Goal: Information Seeking & Learning: Learn about a topic

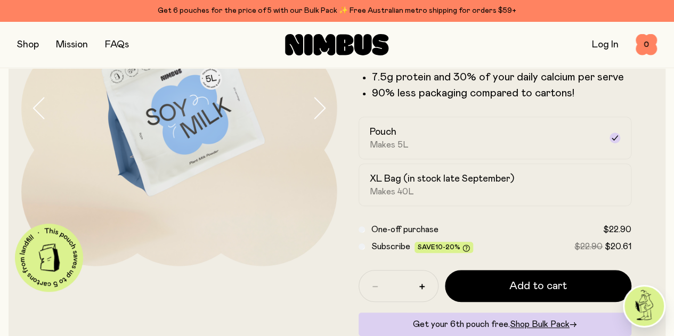
scroll to position [139, 0]
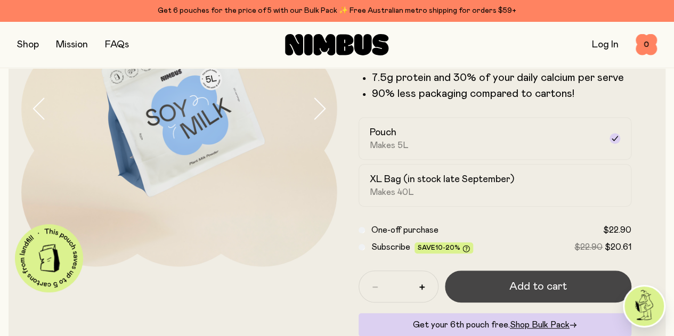
click at [496, 303] on button "Add to cart" at bounding box center [538, 287] width 187 height 32
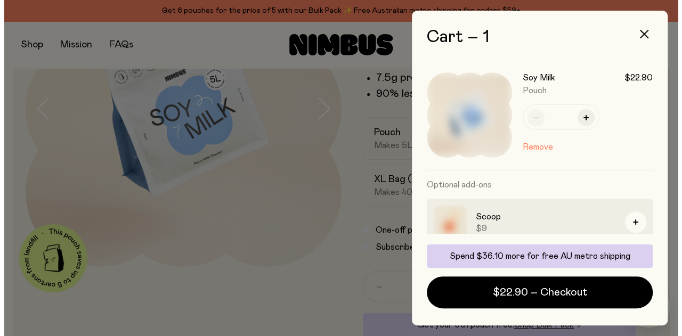
scroll to position [0, 0]
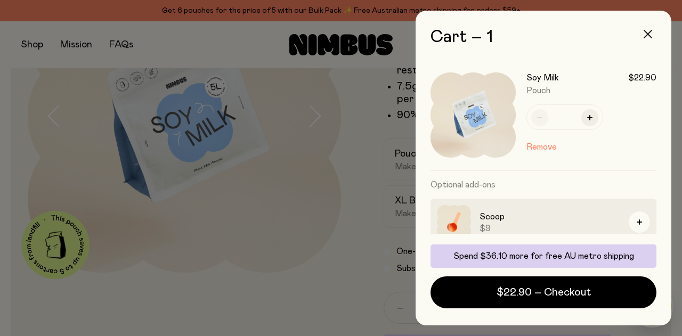
click at [655, 35] on button "button" at bounding box center [648, 34] width 26 height 26
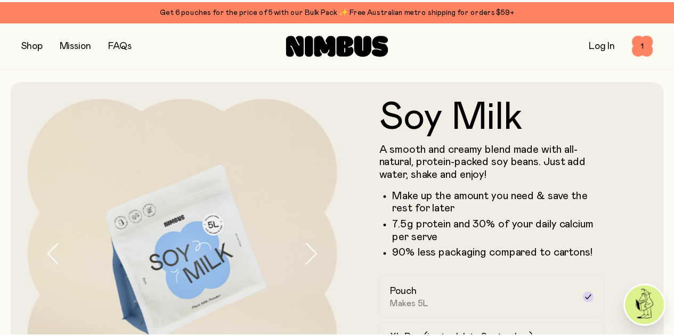
scroll to position [139, 0]
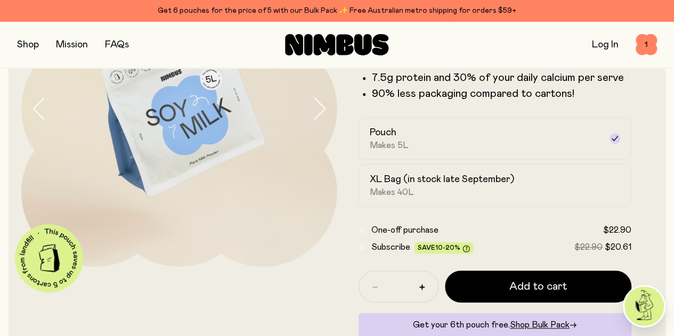
click at [34, 44] on button "button" at bounding box center [28, 44] width 22 height 15
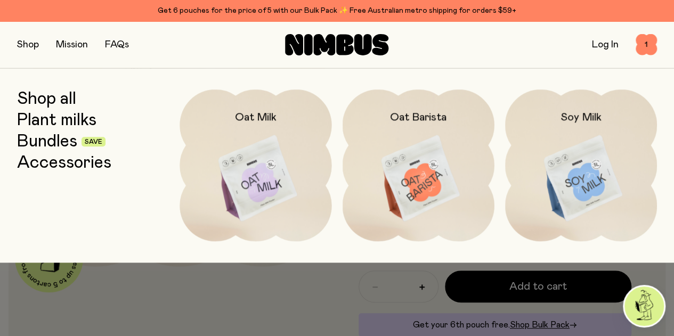
click at [60, 95] on link "Shop all" at bounding box center [46, 99] width 59 height 19
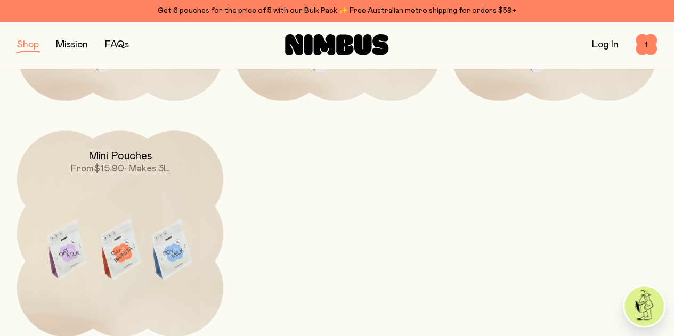
scroll to position [333, 0]
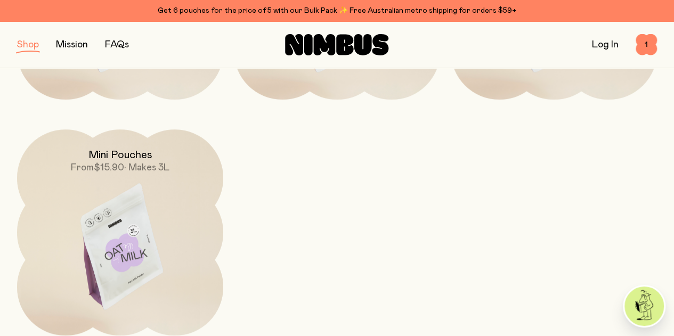
click at [104, 171] on img at bounding box center [120, 251] width 206 height 243
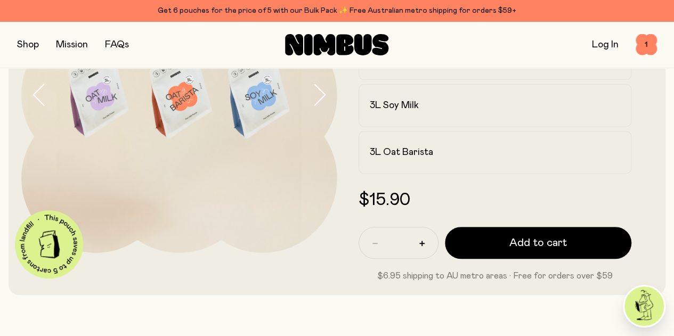
scroll to position [134, 0]
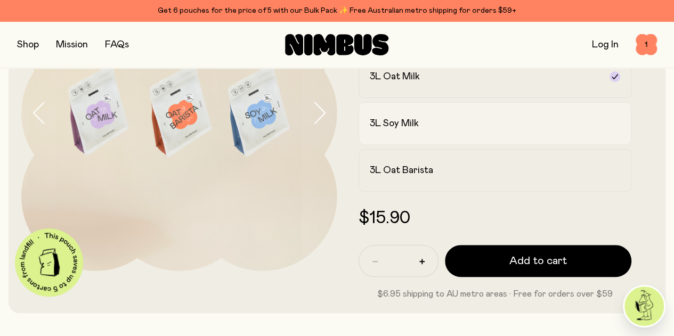
click at [492, 130] on div "3L Soy Milk" at bounding box center [486, 123] width 232 height 13
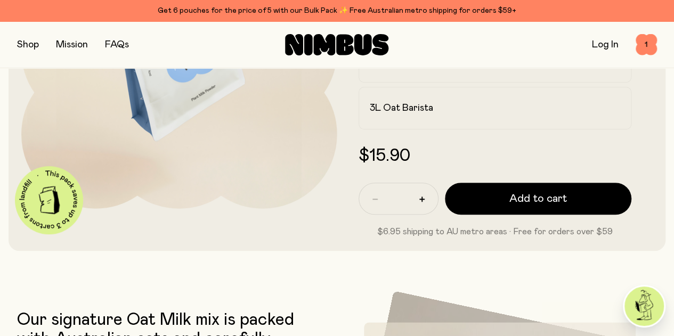
scroll to position [198, 0]
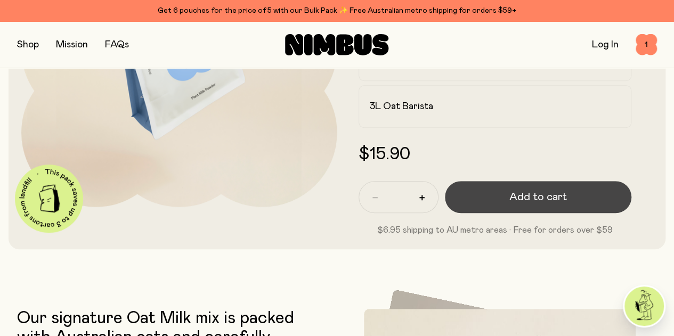
click at [520, 213] on button "Add to cart" at bounding box center [538, 197] width 187 height 32
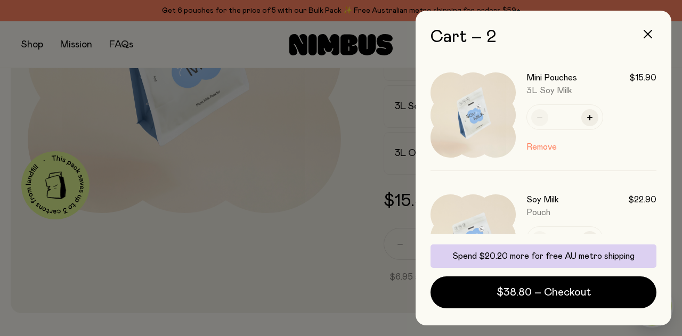
scroll to position [44, 0]
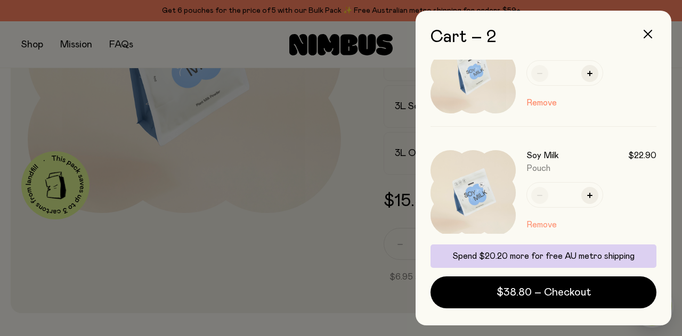
click at [535, 224] on button "Remove" at bounding box center [542, 225] width 30 height 13
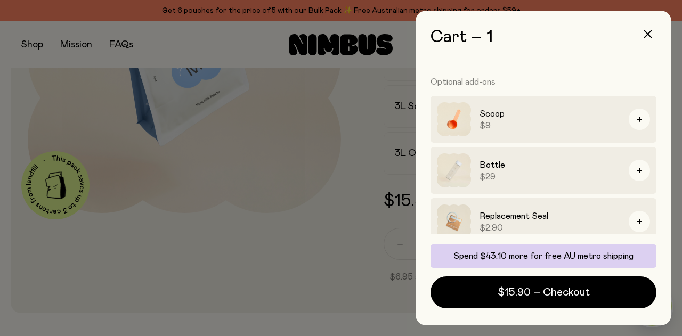
scroll to position [114, 0]
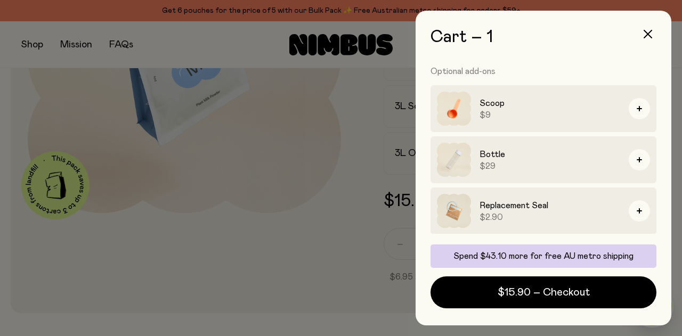
click at [310, 233] on div at bounding box center [341, 168] width 682 height 336
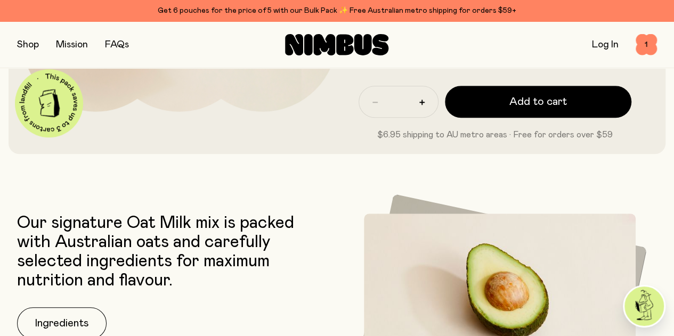
scroll to position [255, 0]
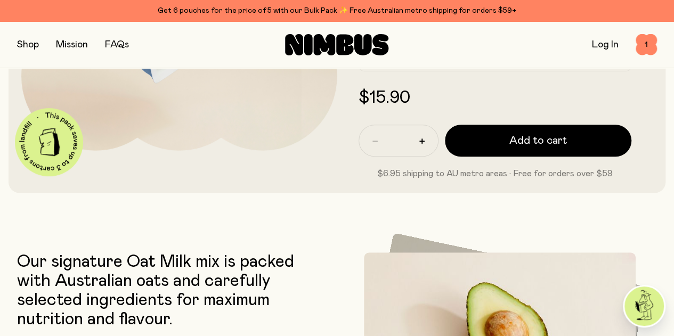
click at [13, 45] on div "Shop Mission FAQs Log In 1 1" at bounding box center [337, 44] width 674 height 47
click at [23, 45] on button "button" at bounding box center [28, 44] width 22 height 15
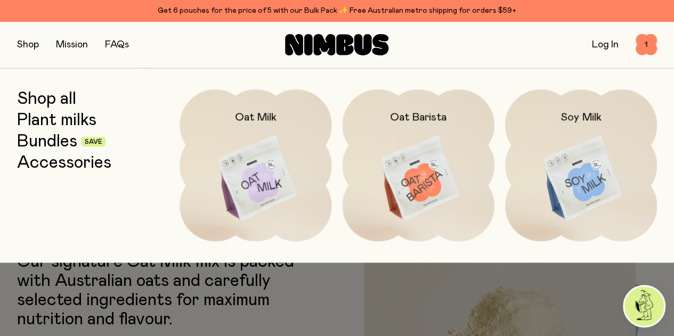
click at [59, 94] on link "Shop all" at bounding box center [46, 99] width 59 height 19
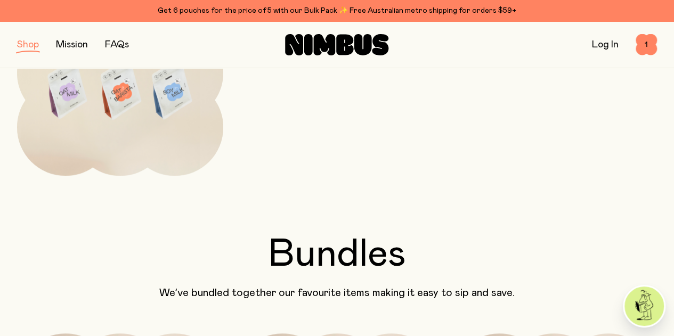
scroll to position [465, 0]
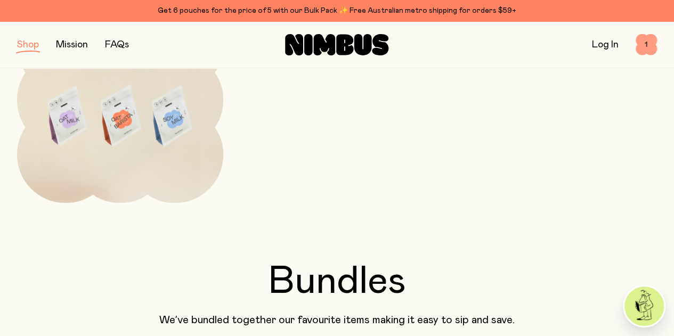
click at [640, 41] on span "1" at bounding box center [646, 44] width 21 height 21
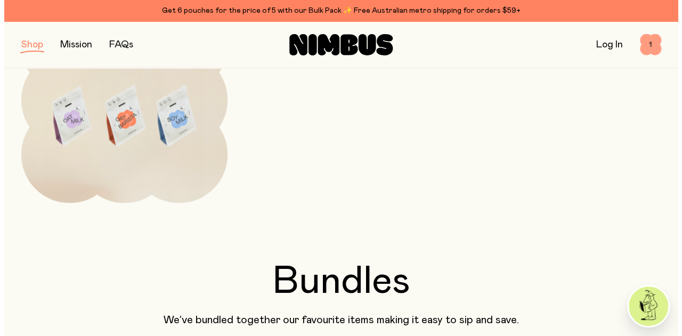
scroll to position [0, 0]
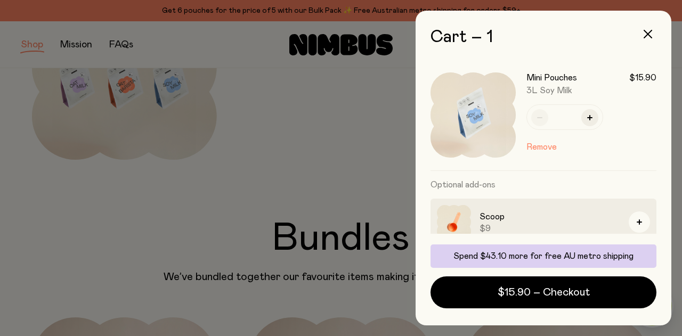
click at [480, 114] on img at bounding box center [473, 114] width 85 height 85
click at [325, 211] on div at bounding box center [341, 168] width 682 height 336
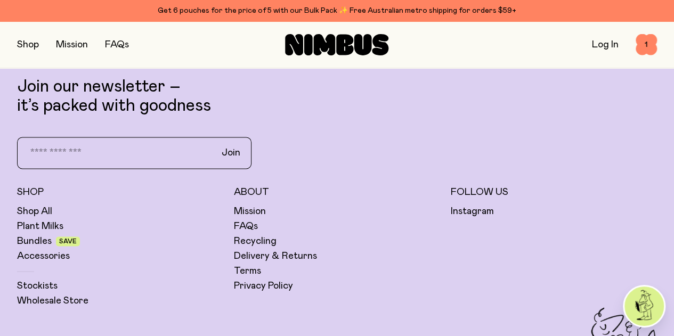
scroll to position [2649, 0]
click at [258, 220] on link "FAQs" at bounding box center [246, 226] width 24 height 13
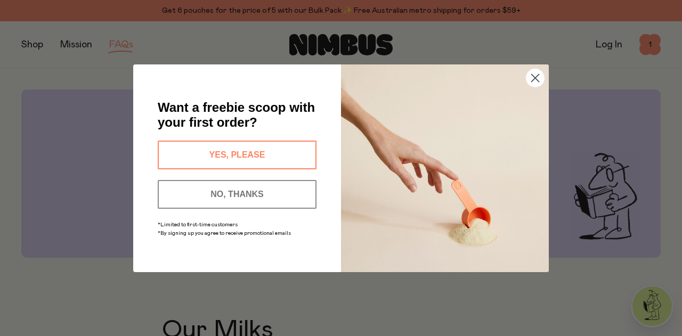
click at [541, 65] on img "POPUP Form" at bounding box center [445, 169] width 208 height 208
click at [542, 83] on circle "Close dialog" at bounding box center [536, 78] width 18 height 18
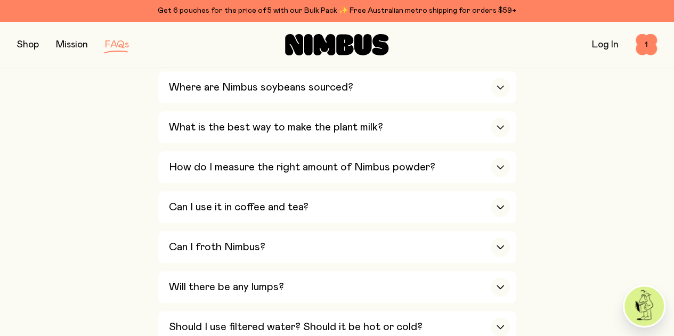
scroll to position [510, 0]
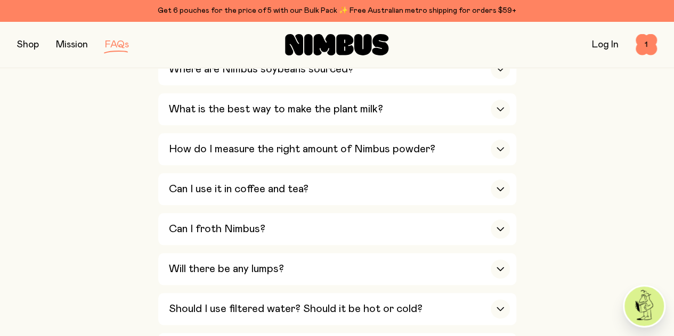
click at [361, 253] on div "Will there be any lumps?" at bounding box center [339, 269] width 341 height 32
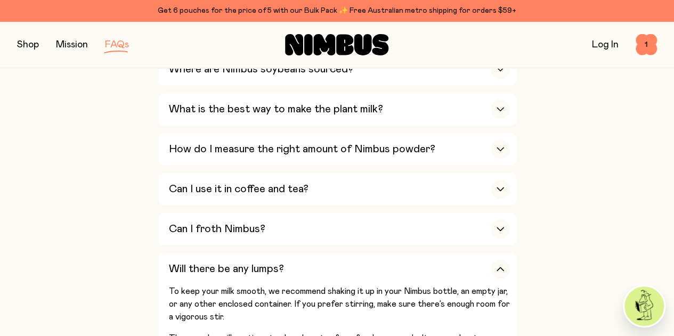
click at [361, 253] on div "Will there be any lumps?" at bounding box center [339, 269] width 341 height 32
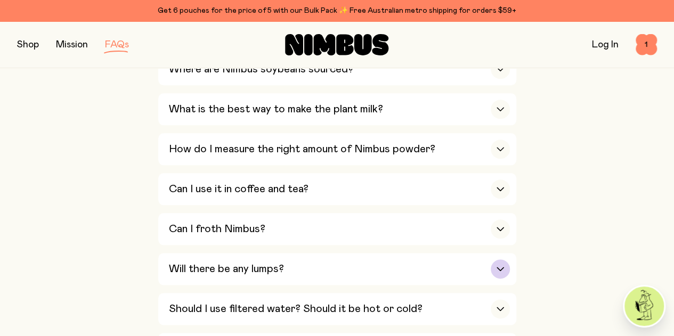
click at [420, 253] on div "Will there be any lumps?" at bounding box center [339, 269] width 341 height 32
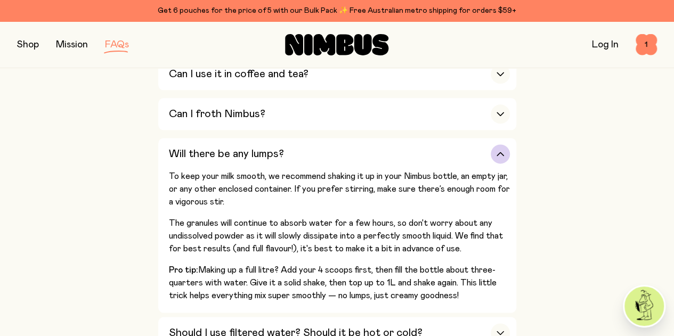
scroll to position [626, 0]
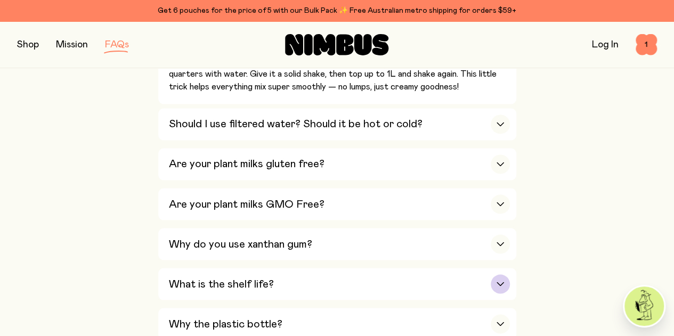
click at [390, 268] on div "What is the shelf life?" at bounding box center [339, 284] width 341 height 32
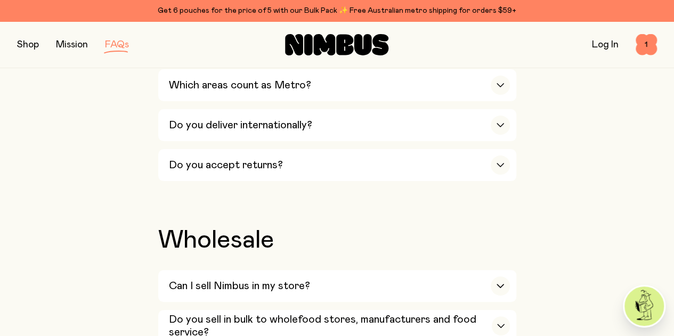
scroll to position [2129, 0]
